Goal: Use online tool/utility: Use online tool/utility

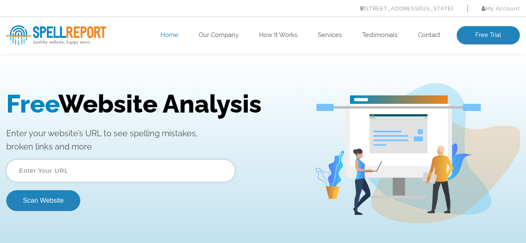
click at [170, 176] on input "text" at bounding box center [120, 171] width 229 height 22
type input "[DOMAIN_NAME]"
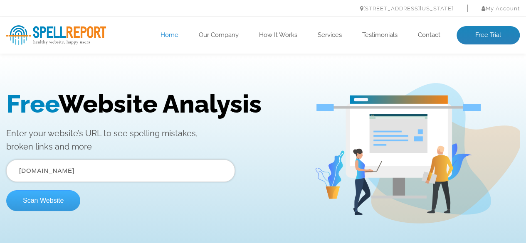
click at [72, 195] on button "Scan Website" at bounding box center [43, 200] width 74 height 21
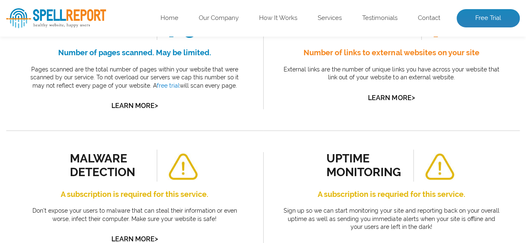
scroll to position [214, 0]
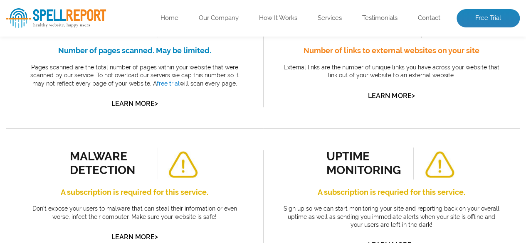
click at [254, 180] on div "malware detection A subscription is required for this service. Don’t expose you…" at bounding box center [134, 199] width 257 height 141
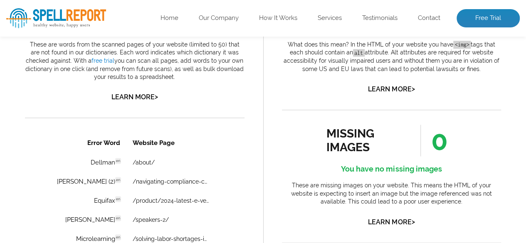
scroll to position [520, 0]
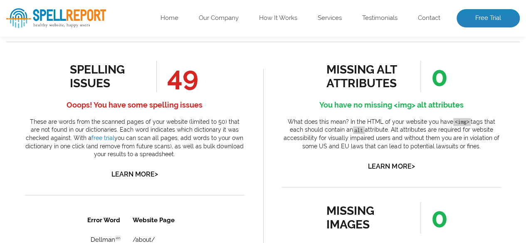
scroll to position [442, 0]
